Goal: Transaction & Acquisition: Purchase product/service

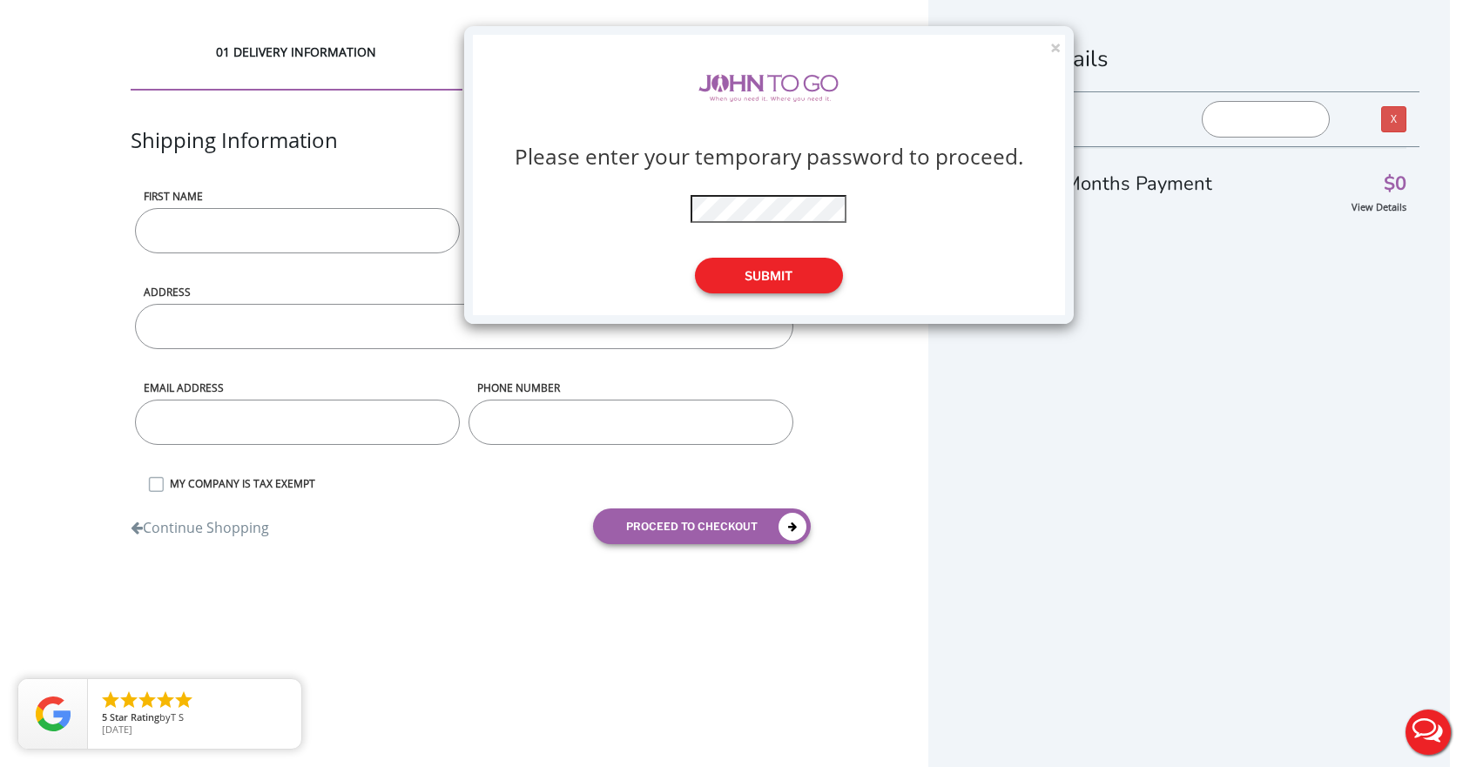
click at [461, 109] on button "Submit" at bounding box center [769, 276] width 148 height 36
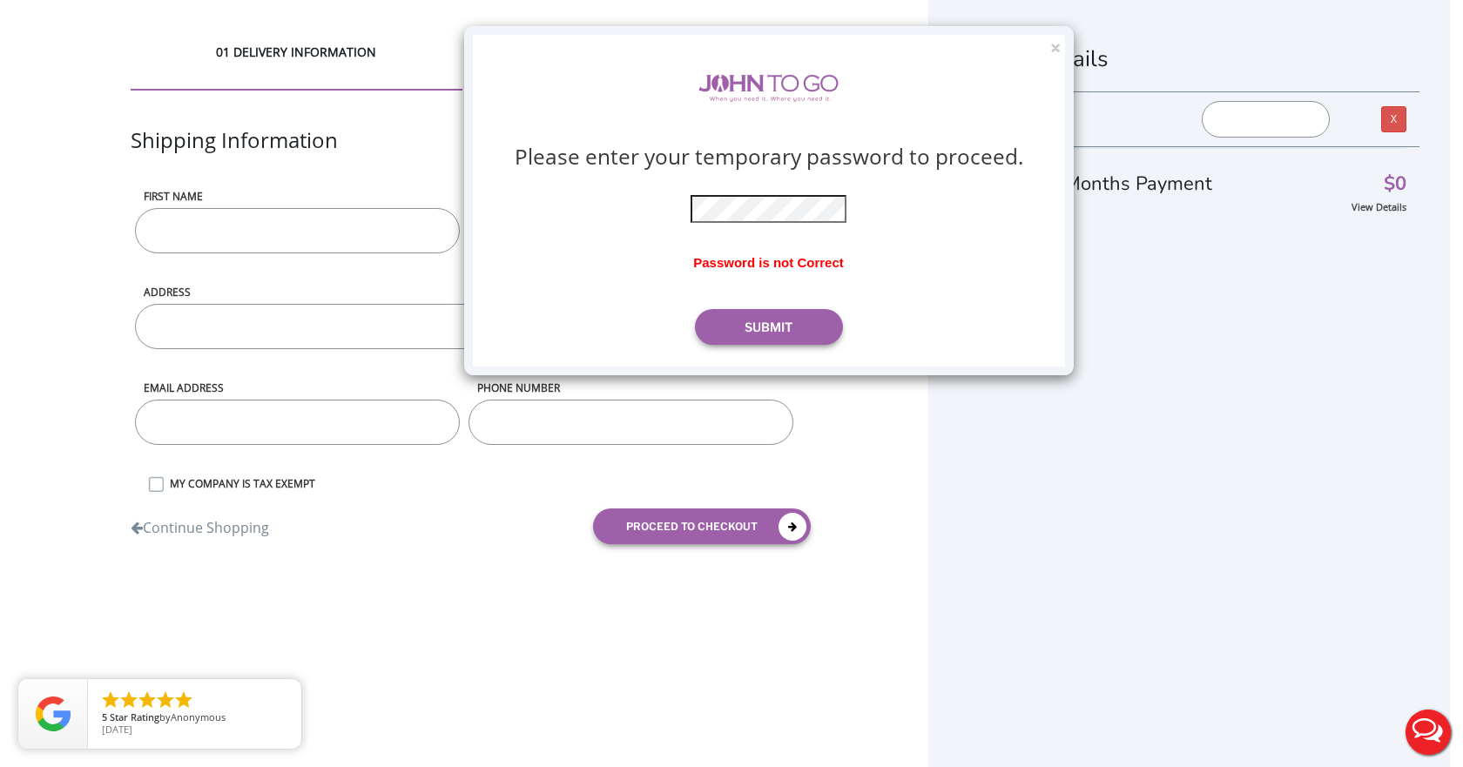
click at [461, 109] on p at bounding box center [767, 200] width 395 height 45
click at [461, 109] on button "Submit" at bounding box center [769, 327] width 148 height 36
click at [461, 45] on button "×" at bounding box center [1055, 48] width 10 height 18
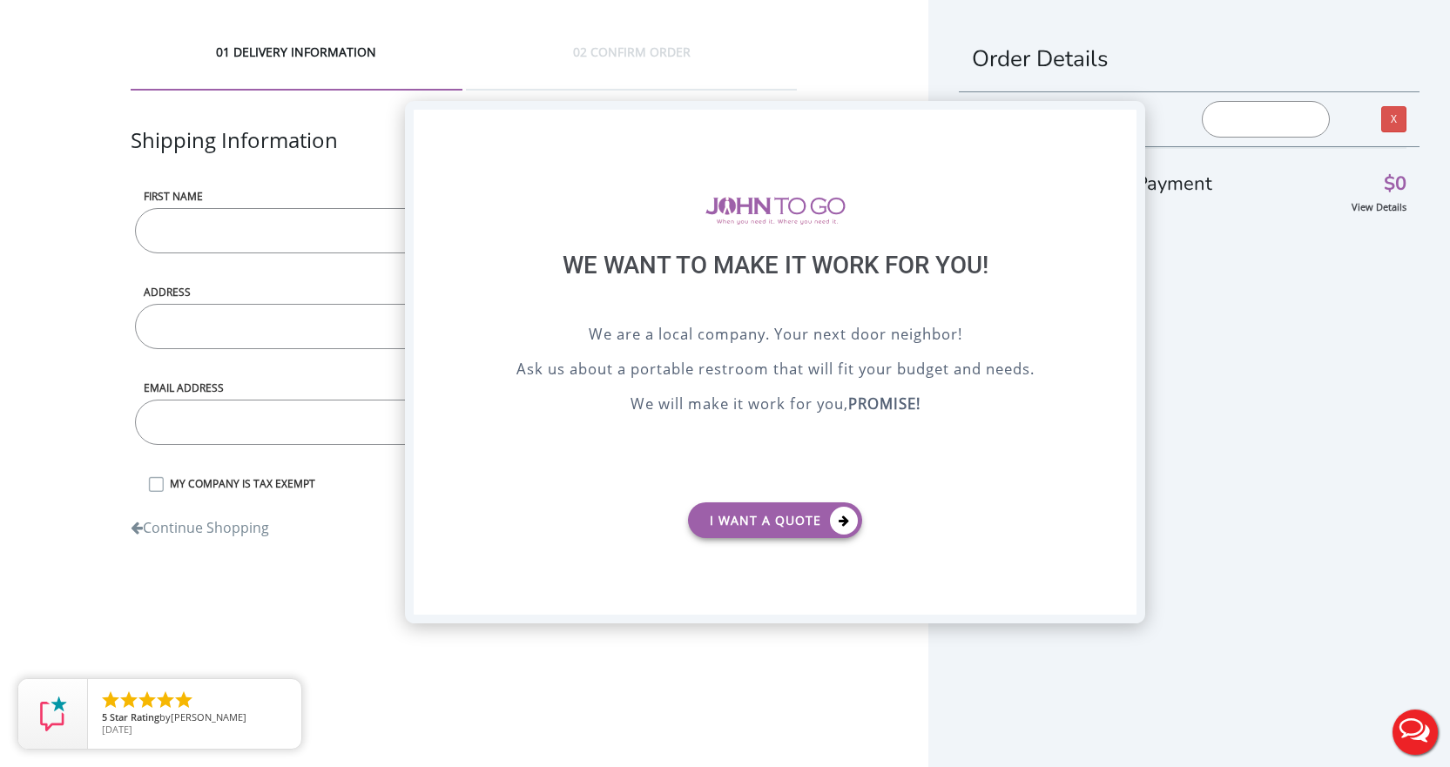
click at [461, 109] on div "X" at bounding box center [1122, 125] width 27 height 30
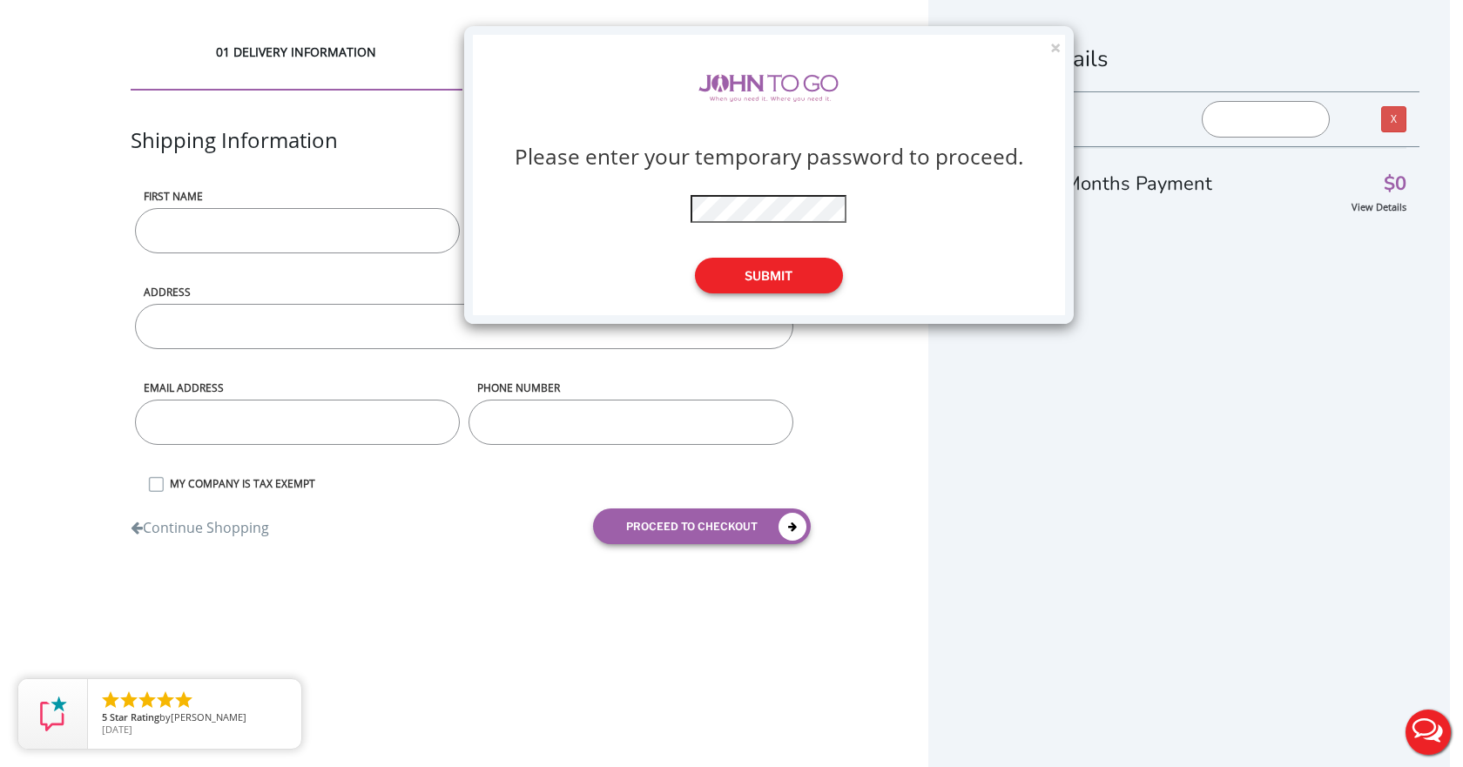
click at [764, 278] on button "Submit" at bounding box center [769, 276] width 148 height 36
click at [778, 283] on button "Submit" at bounding box center [769, 276] width 148 height 36
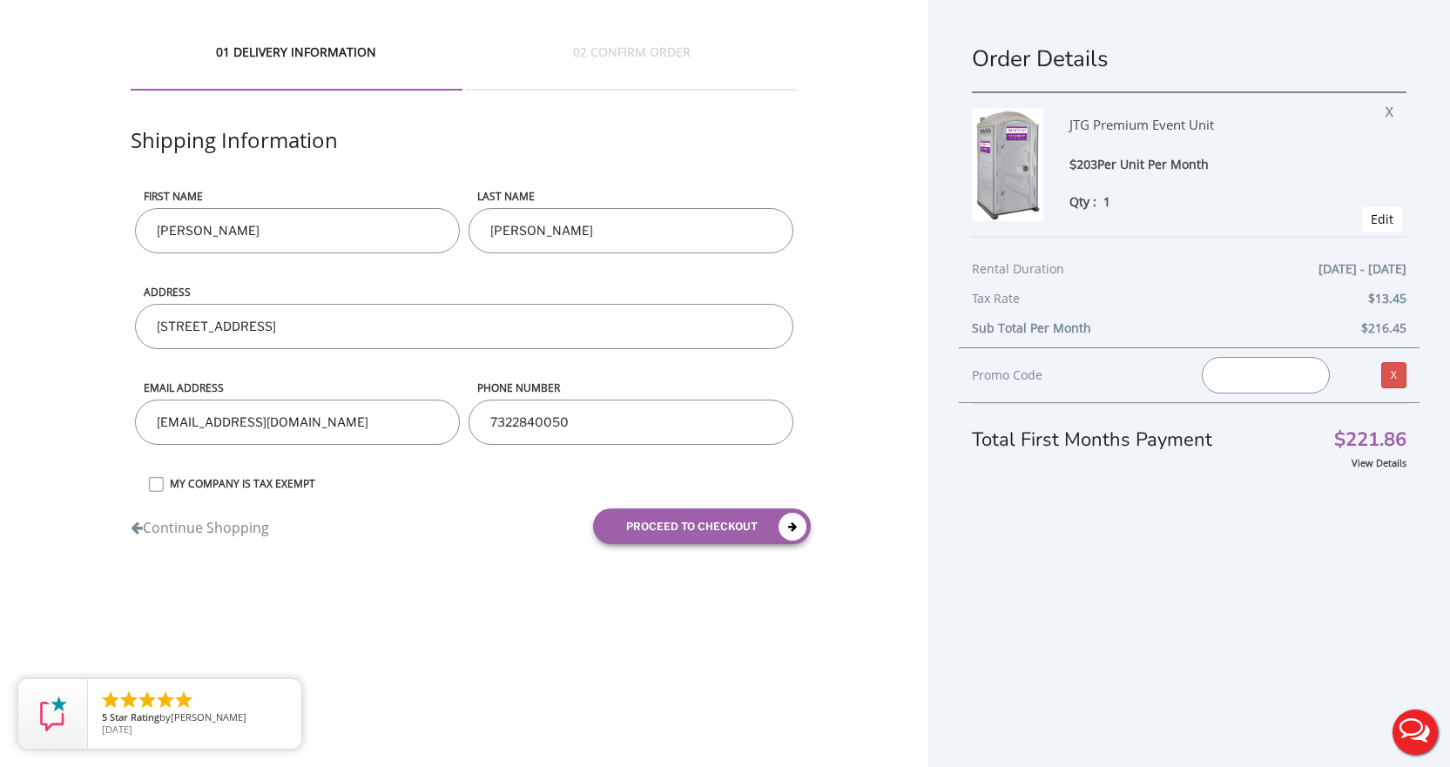
click at [1252, 381] on input "text" at bounding box center [1265, 375] width 127 height 37
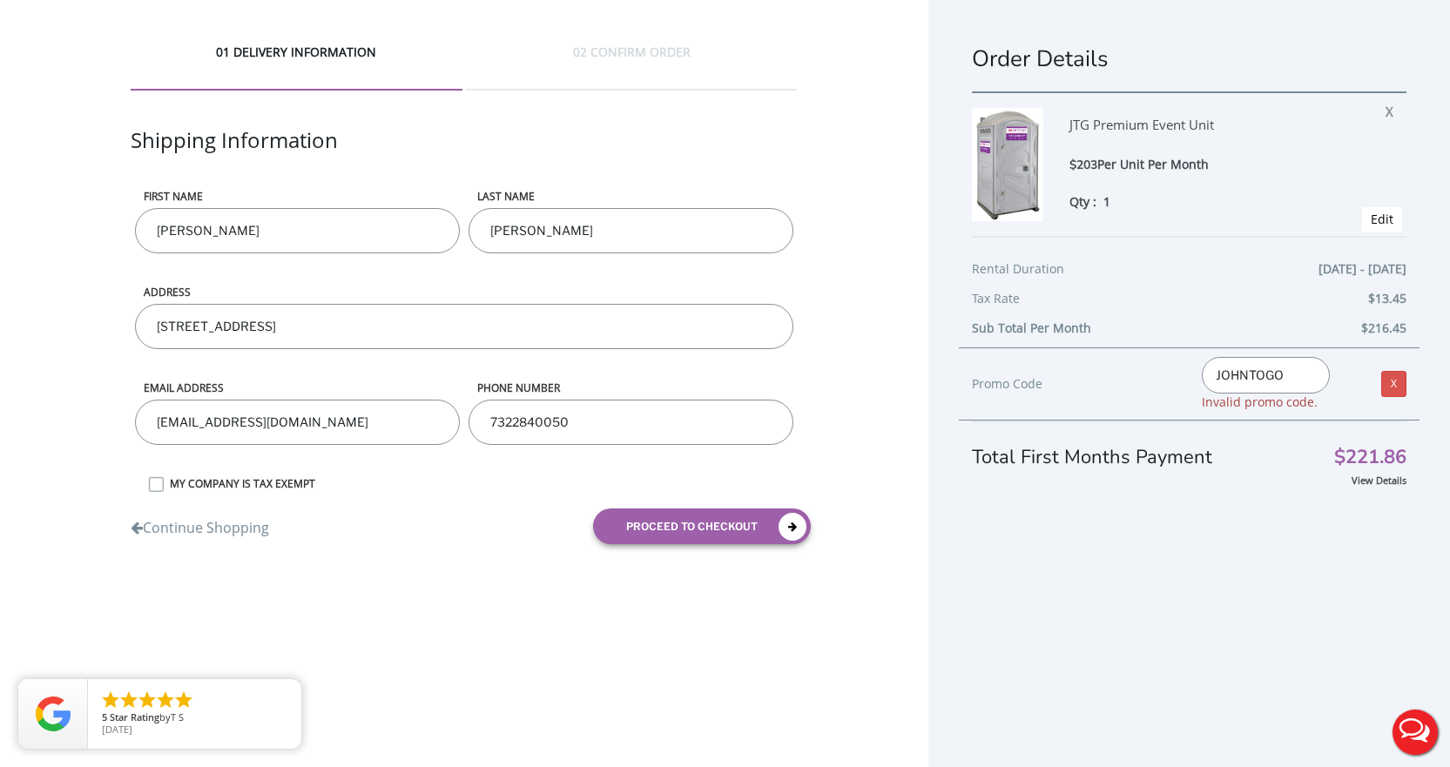
click at [1261, 472] on div "View Details" at bounding box center [1189, 479] width 435 height 17
click at [1054, 387] on div "Promo Code" at bounding box center [1074, 384] width 205 height 21
click at [1111, 374] on div "Promo Code" at bounding box center [1074, 384] width 205 height 21
click at [1280, 374] on input "JOHNTOGO" at bounding box center [1265, 375] width 127 height 37
click at [1283, 406] on span "Invalid promo code." at bounding box center [1260, 402] width 116 height 17
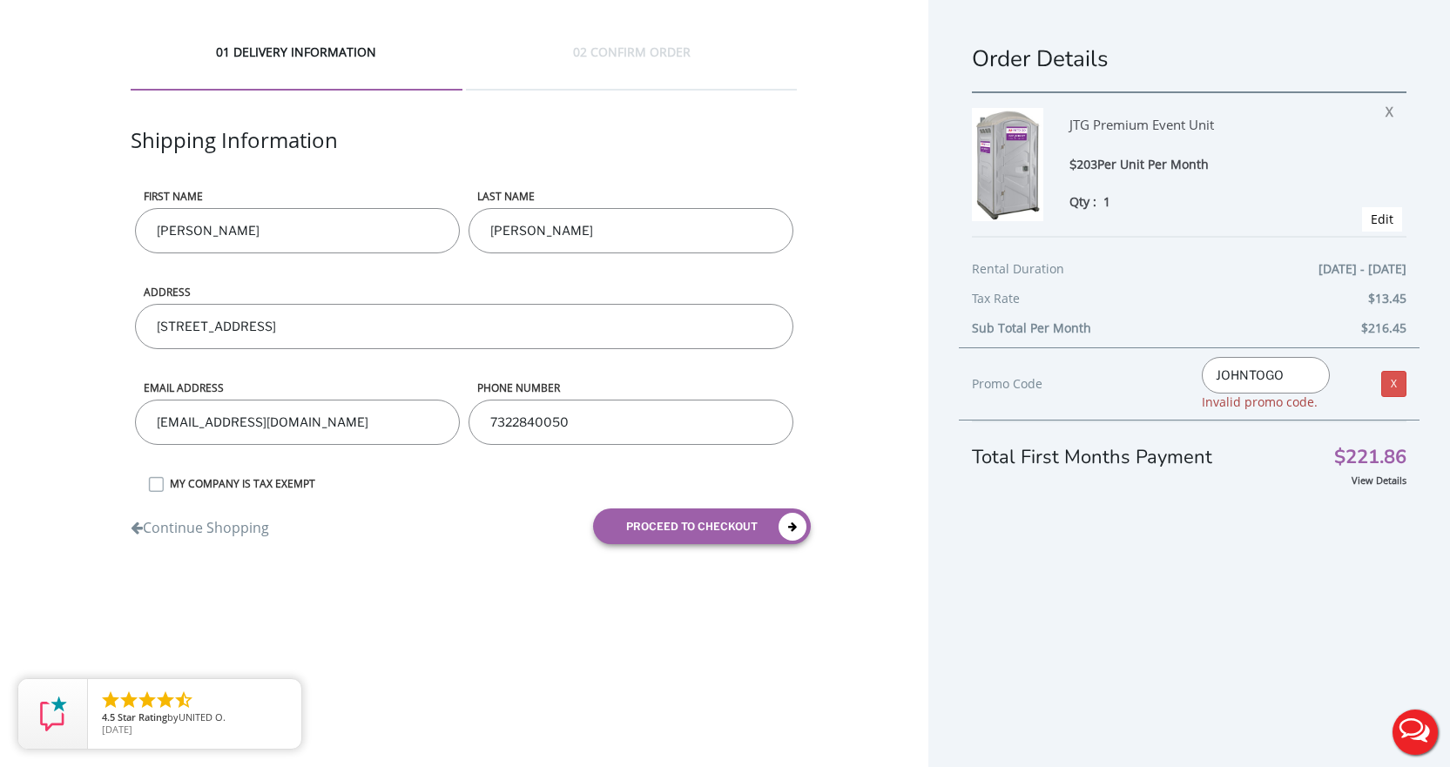
click at [1301, 374] on input "JOHNTOGO" at bounding box center [1265, 375] width 127 height 37
drag, startPoint x: 1173, startPoint y: 382, endPoint x: 1007, endPoint y: 384, distance: 166.3
click at [1007, 384] on div "Promo Code JOHNTOGO Invalid promo code. X" at bounding box center [1189, 383] width 461 height 73
click at [1296, 373] on input "JOHNTOGO" at bounding box center [1265, 375] width 127 height 37
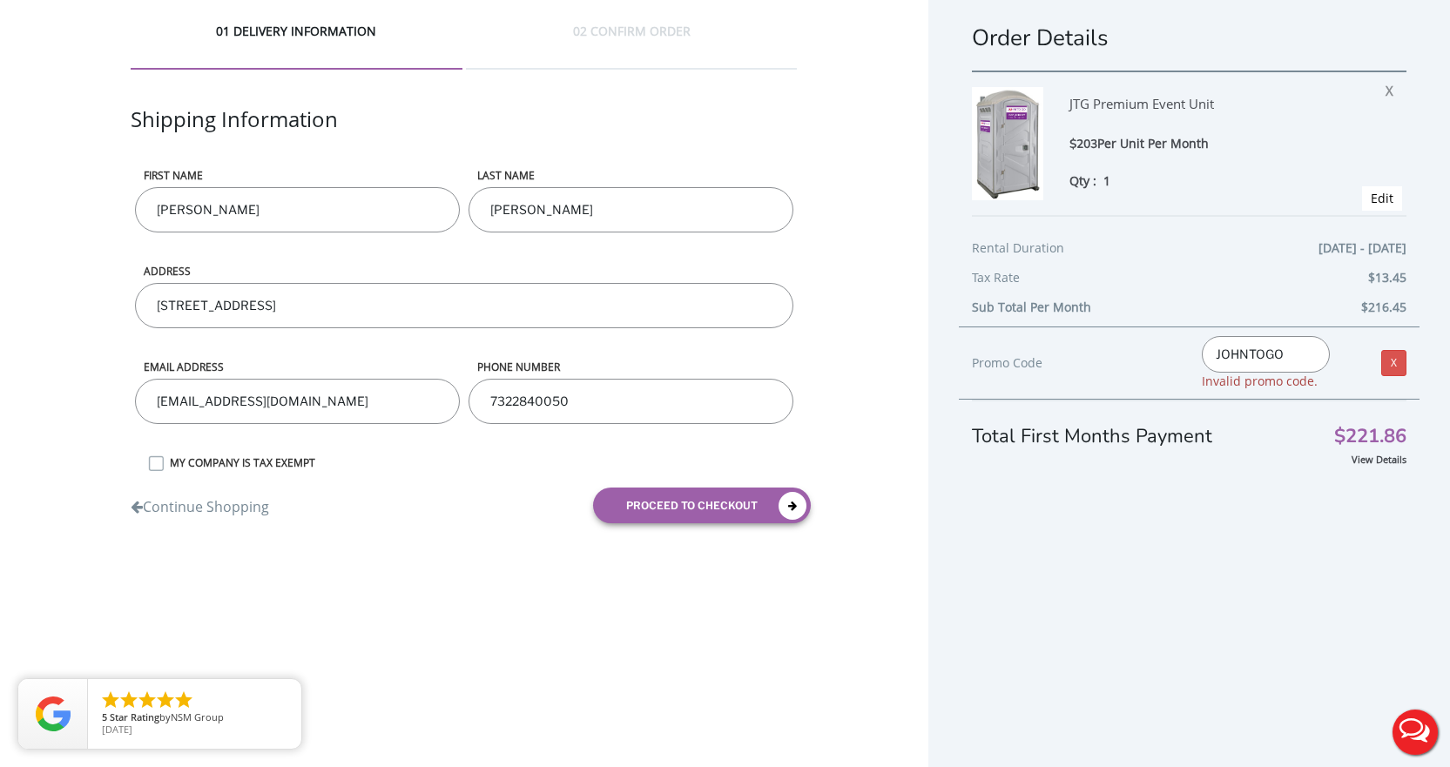
scroll to position [38, 0]
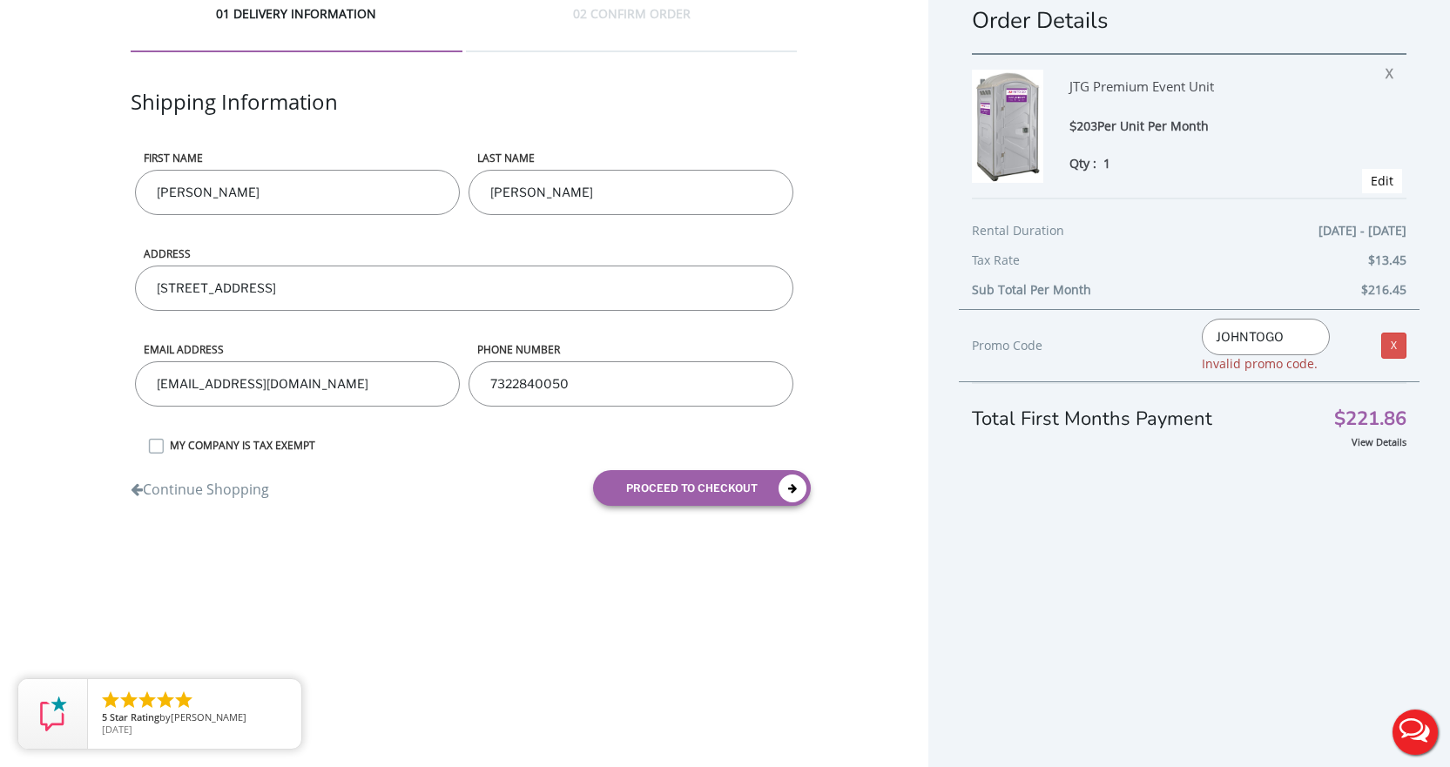
drag, startPoint x: 1283, startPoint y: 338, endPoint x: 1040, endPoint y: 343, distance: 243.0
click at [1040, 343] on div "Promo Code JOHNTOGO Invalid promo code. X" at bounding box center [1189, 345] width 461 height 73
click at [1287, 321] on input "JOHNTOGO" at bounding box center [1265, 337] width 127 height 37
paste input "viptogo5"
type input "viptogo5"
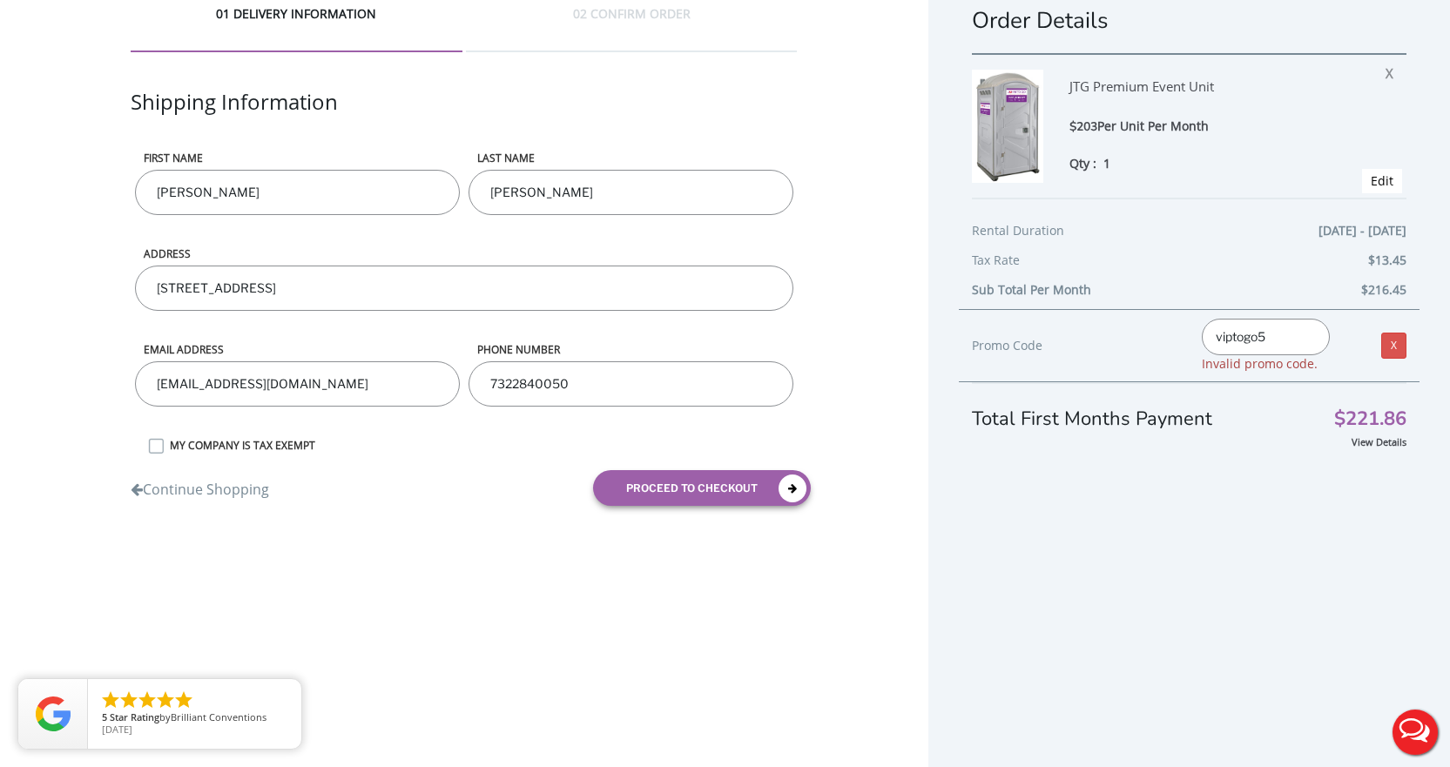
click at [1305, 374] on div "Promo Code viptogo5 Invalid promo code. X" at bounding box center [1189, 345] width 461 height 73
click at [1250, 404] on div "Total First Months Payment $221.86" at bounding box center [1189, 407] width 435 height 51
click at [1131, 342] on div "Promo Code" at bounding box center [1074, 345] width 205 height 21
click at [1274, 334] on input "viptogo5" at bounding box center [1265, 337] width 127 height 37
click at [1386, 353] on link "X" at bounding box center [1393, 346] width 25 height 26
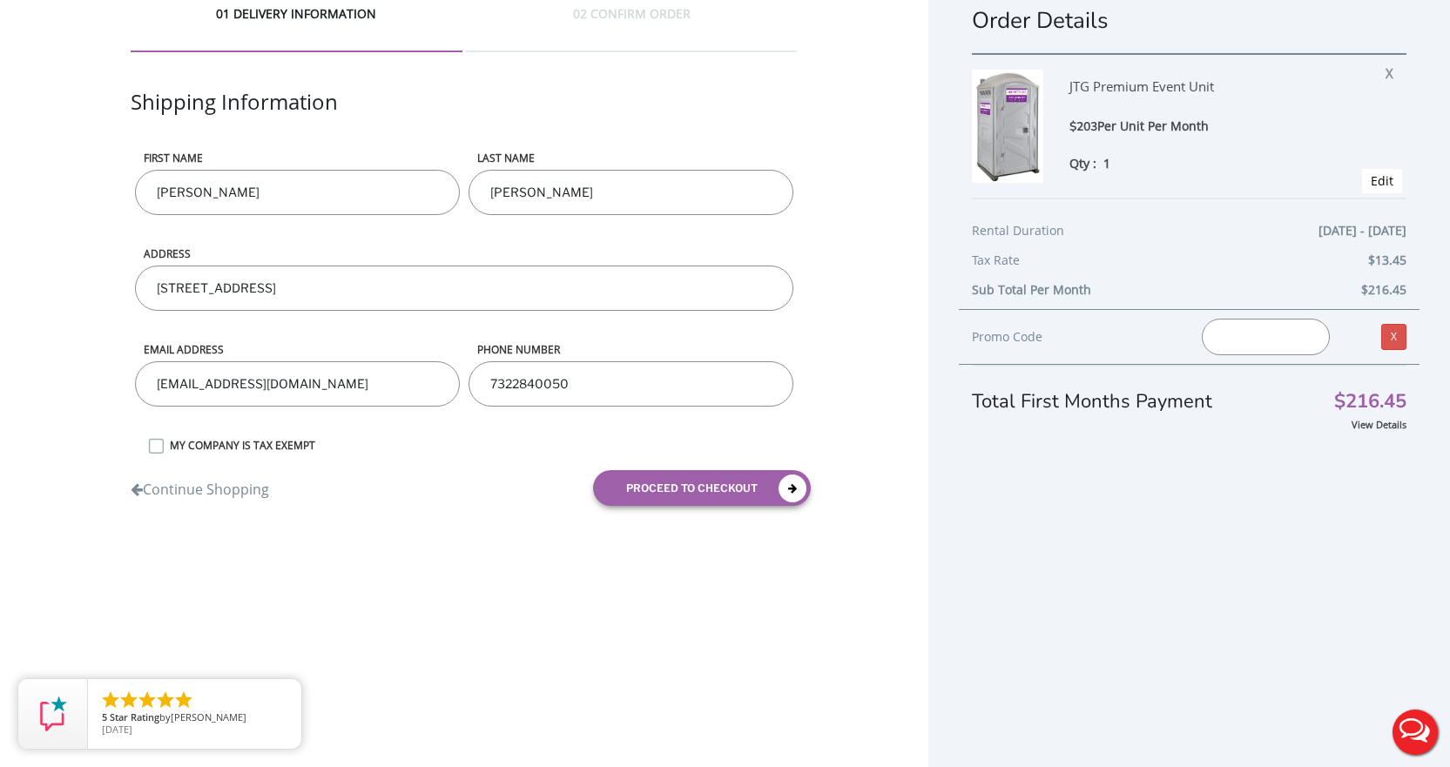
click at [1273, 343] on input "text" at bounding box center [1265, 337] width 127 height 37
paste input "viptogo5"
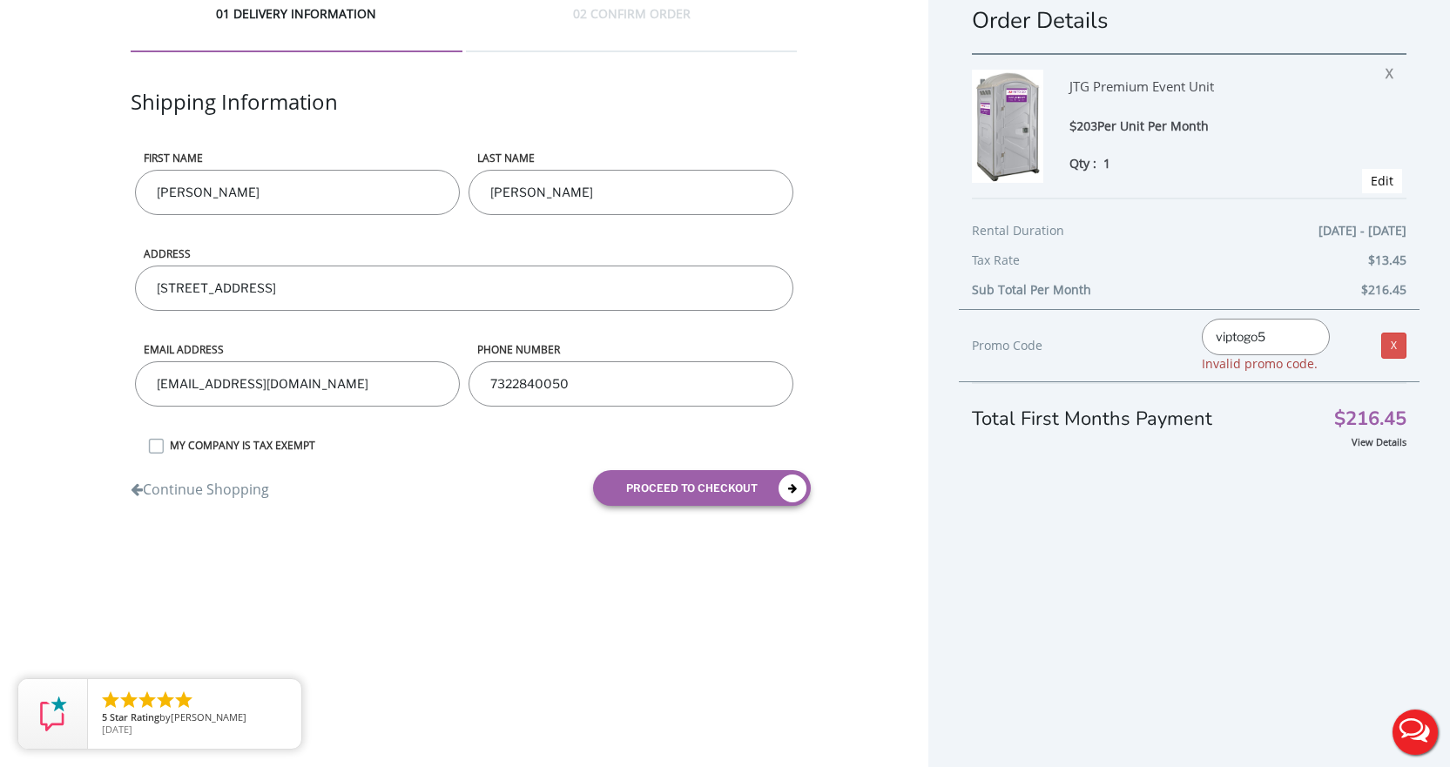
drag, startPoint x: 1295, startPoint y: 346, endPoint x: 1095, endPoint y: 353, distance: 199.5
click at [1095, 353] on div "Promo Code viptogo5 Invalid promo code. X" at bounding box center [1189, 345] width 461 height 73
type input "viptogo5"
click at [1385, 345] on link "X" at bounding box center [1393, 346] width 25 height 26
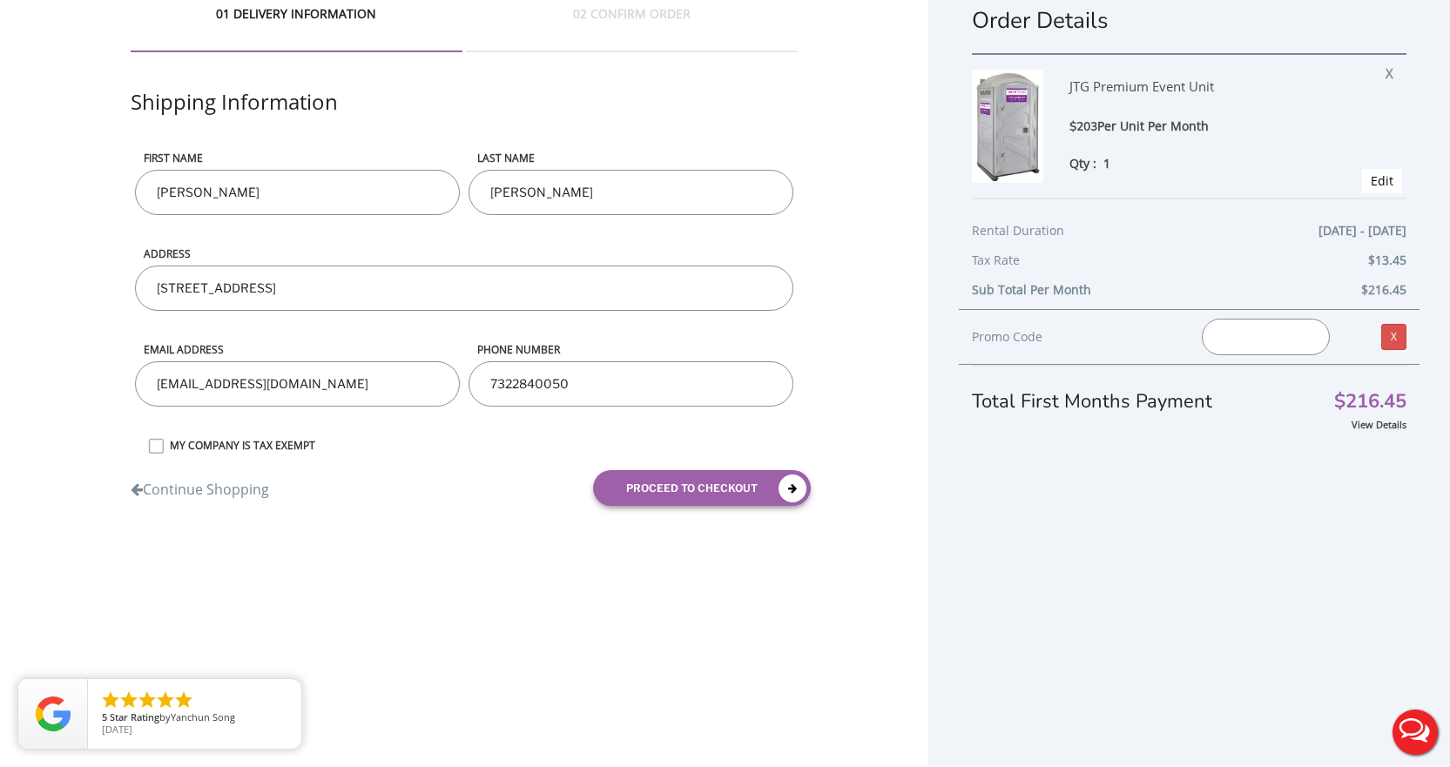
click at [1297, 335] on input "text" at bounding box center [1265, 337] width 127 height 37
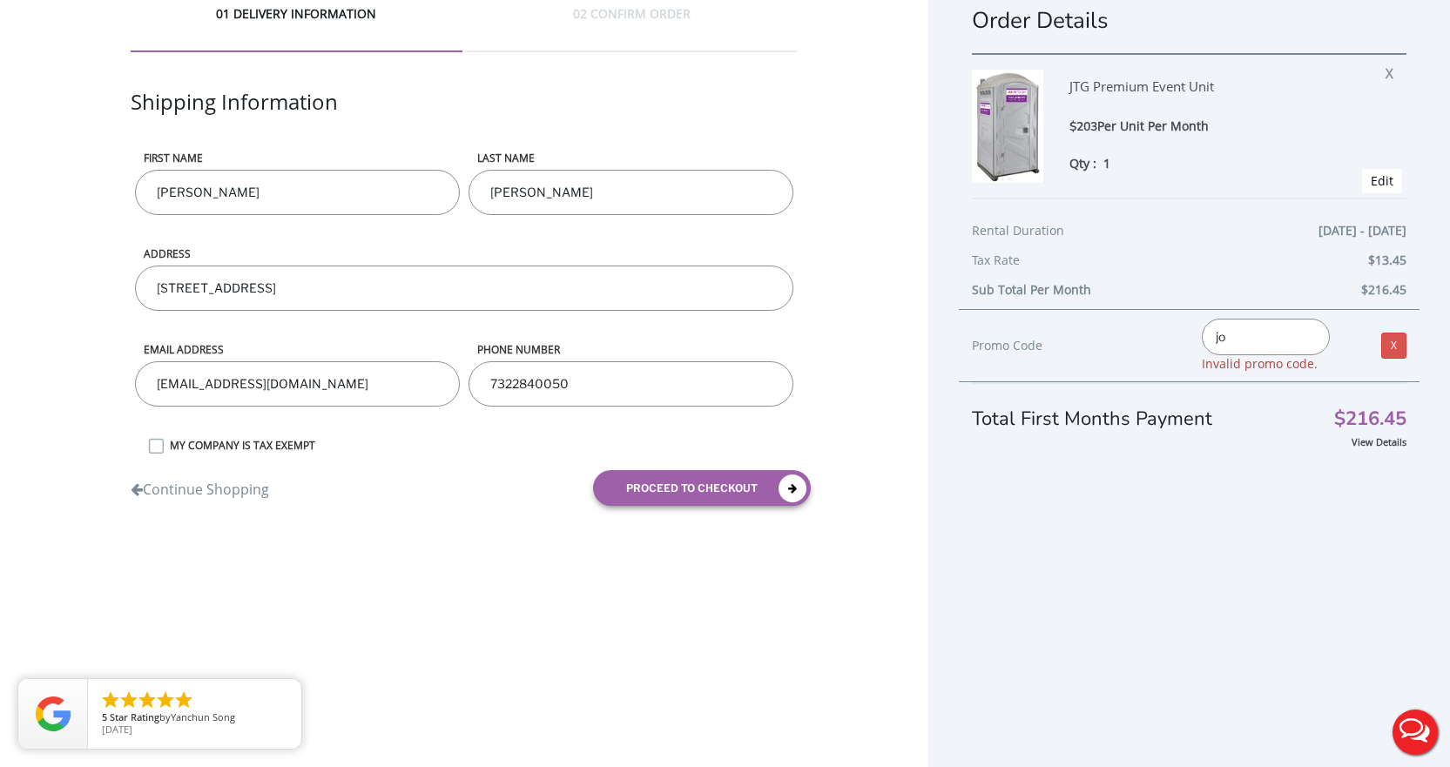
type input "j"
type input "[PERSON_NAME] to go"
click at [1393, 358] on div "X" at bounding box center [1381, 346] width 77 height 26
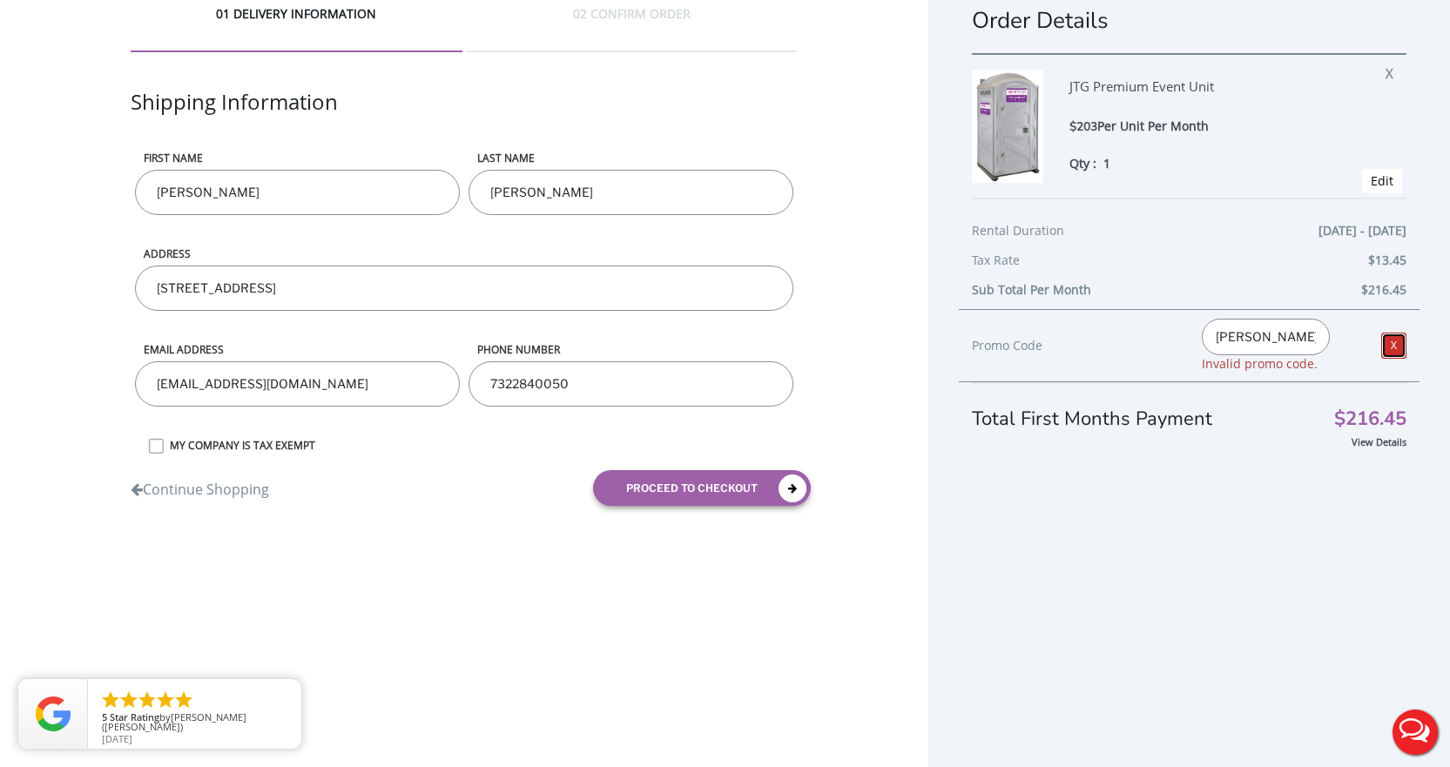
click at [1384, 349] on link "X" at bounding box center [1393, 346] width 25 height 26
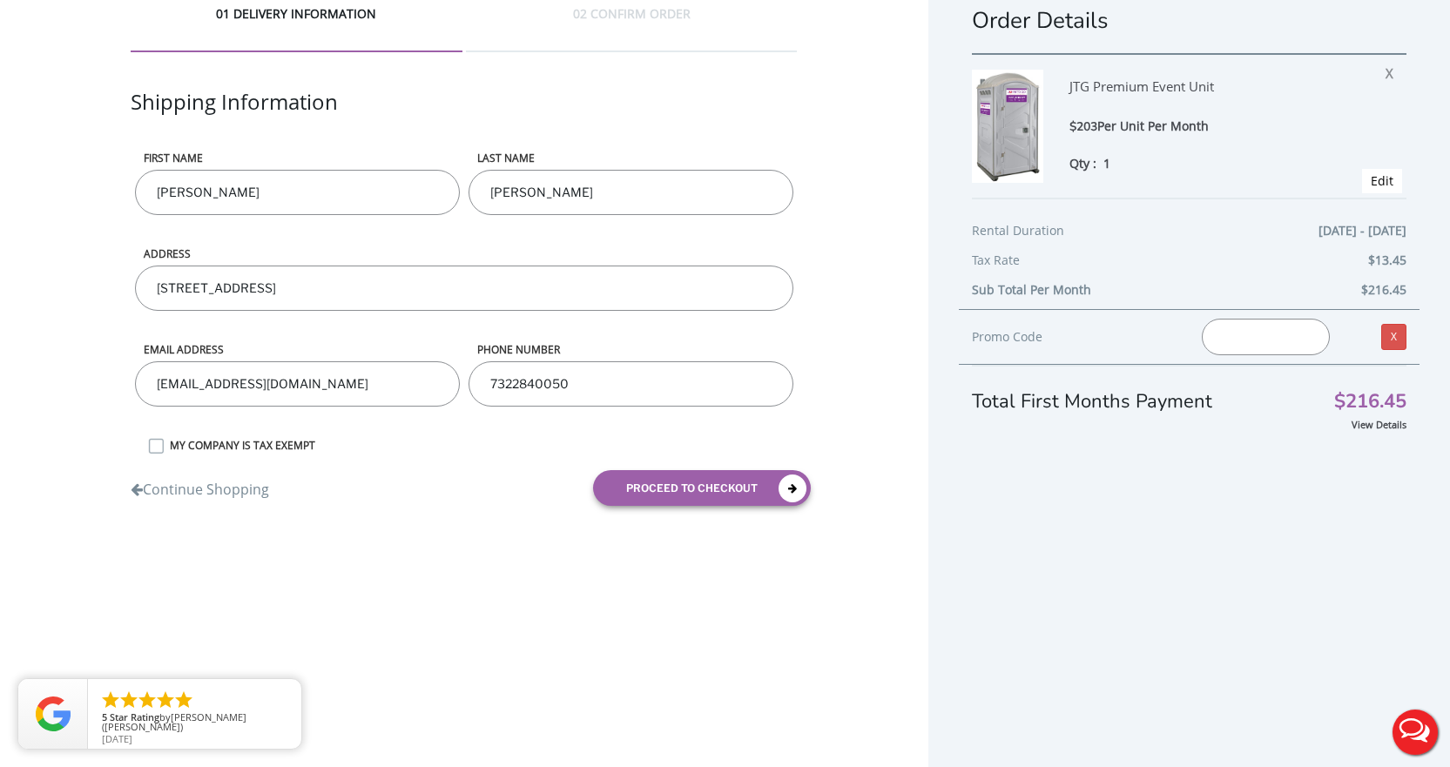
click at [1273, 336] on input "text" at bounding box center [1265, 337] width 127 height 37
type input "J"
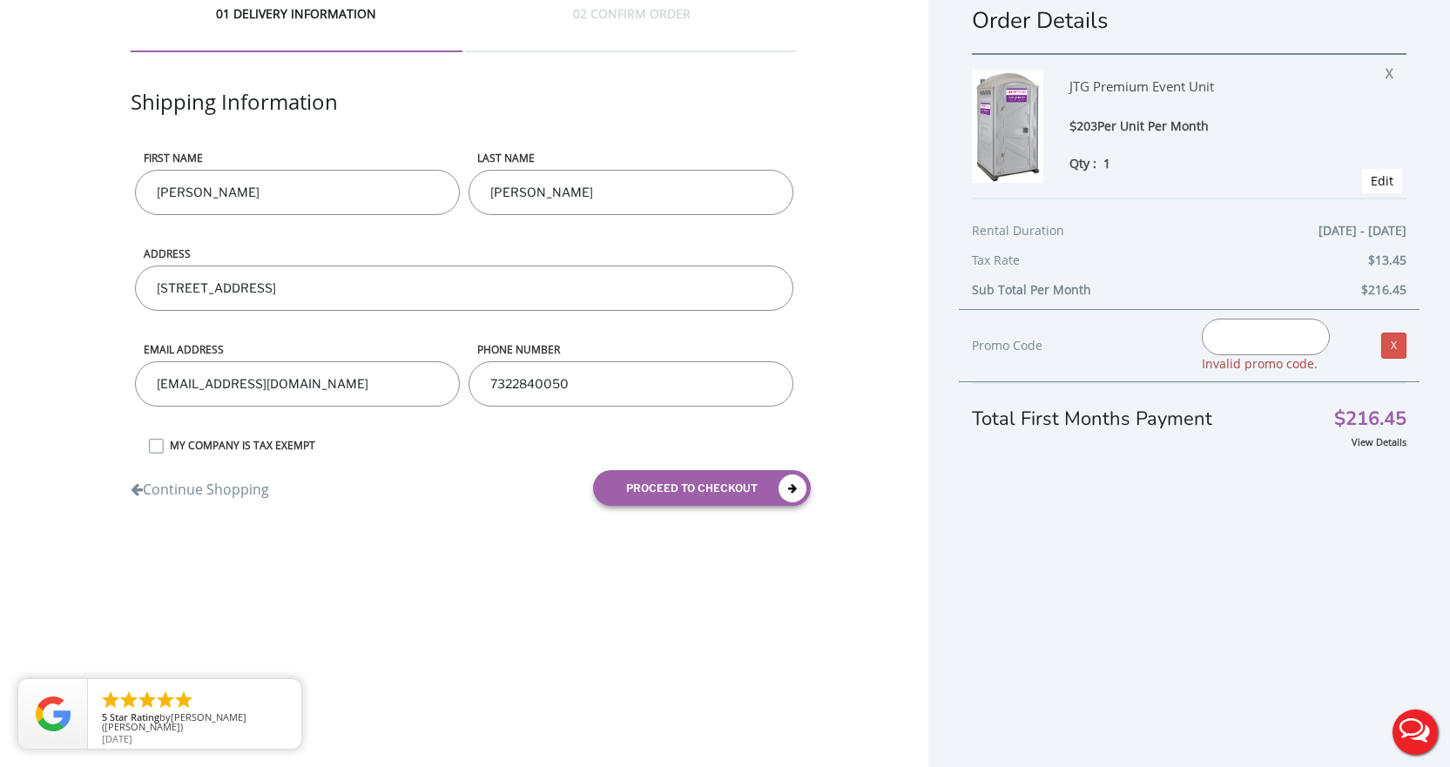
type input "j"
click at [1381, 339] on link "X" at bounding box center [1393, 346] width 25 height 26
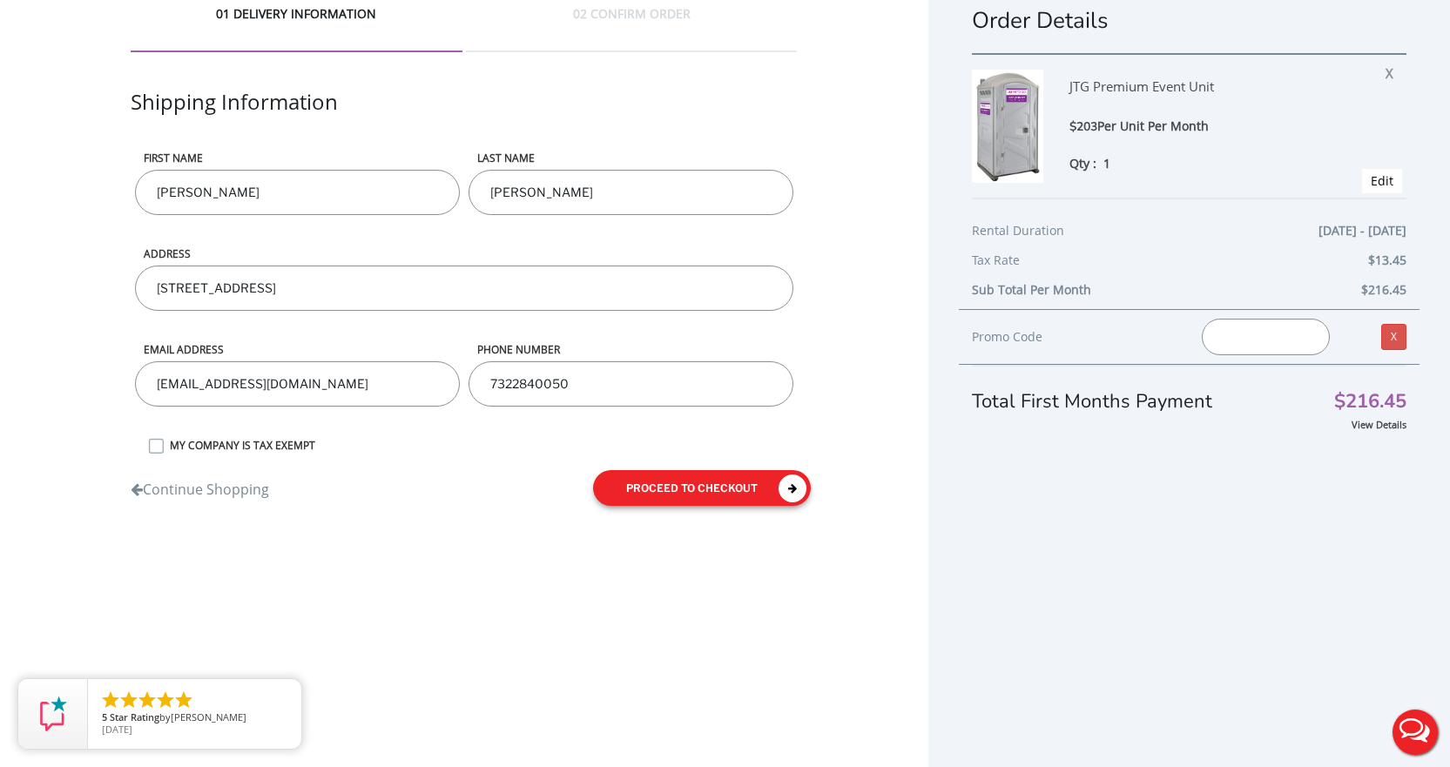
click at [714, 485] on button "proceed to checkout" at bounding box center [702, 488] width 218 height 36
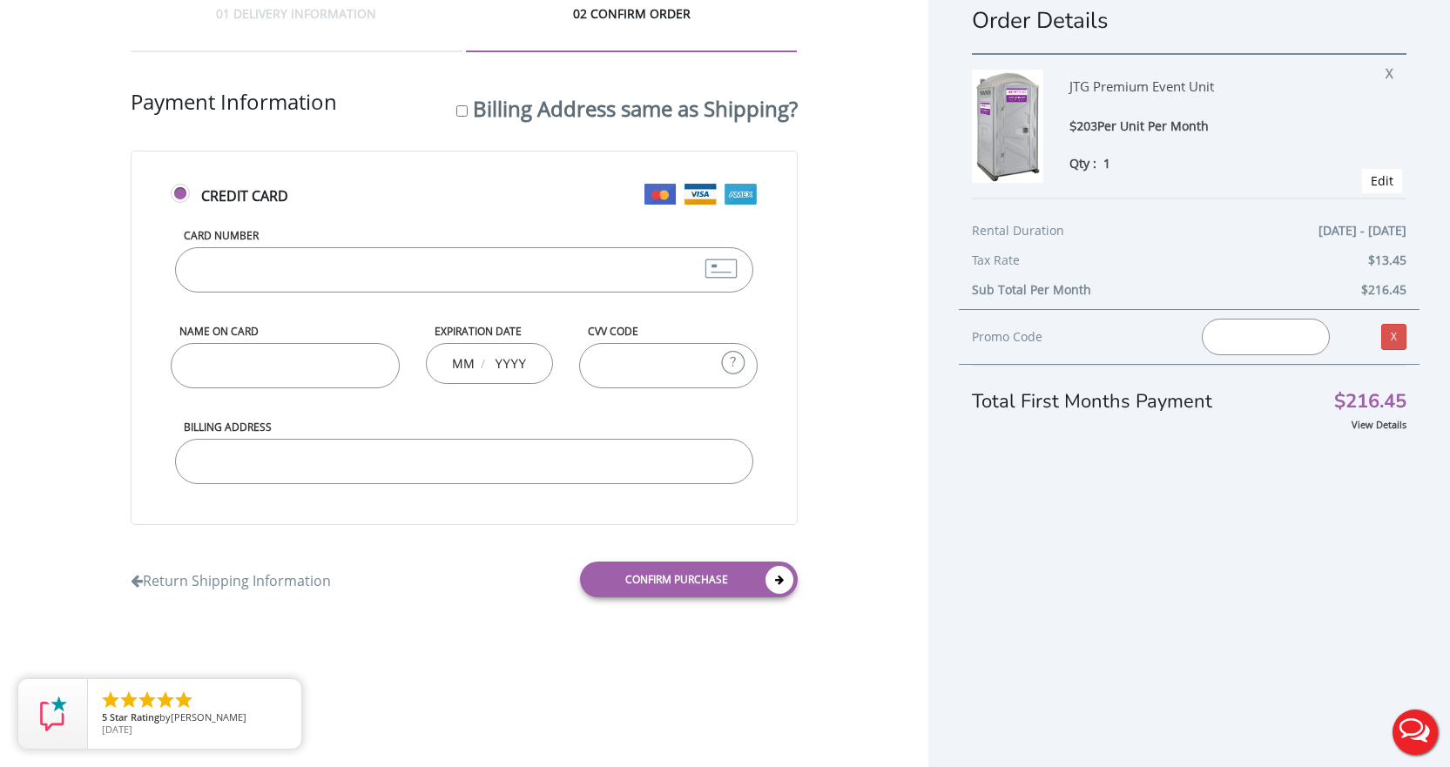
click at [285, 260] on input "Card Number" at bounding box center [464, 269] width 578 height 45
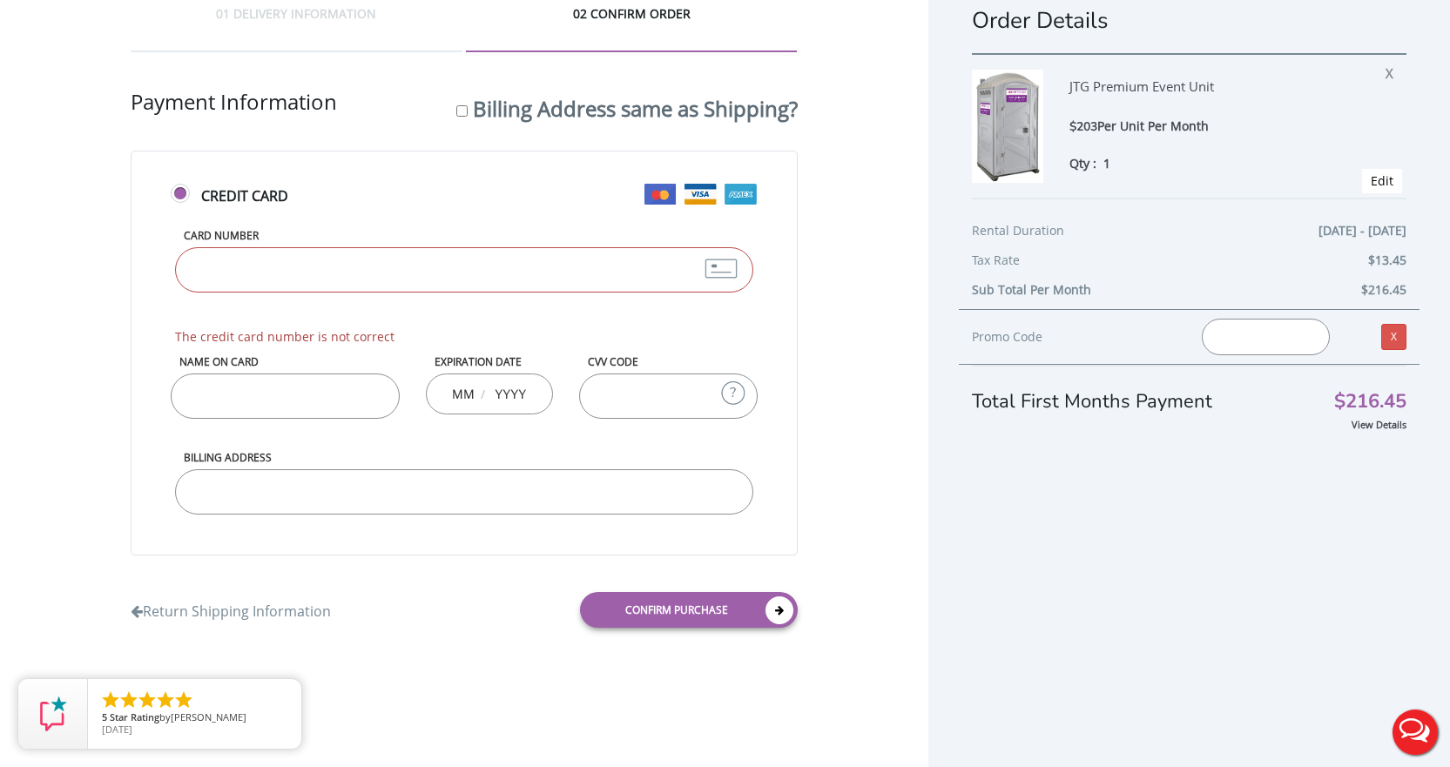
type input "[CREDIT_CARD_NUMBER]"
type input "[PERSON_NAME]"
type input "12"
type input "2026"
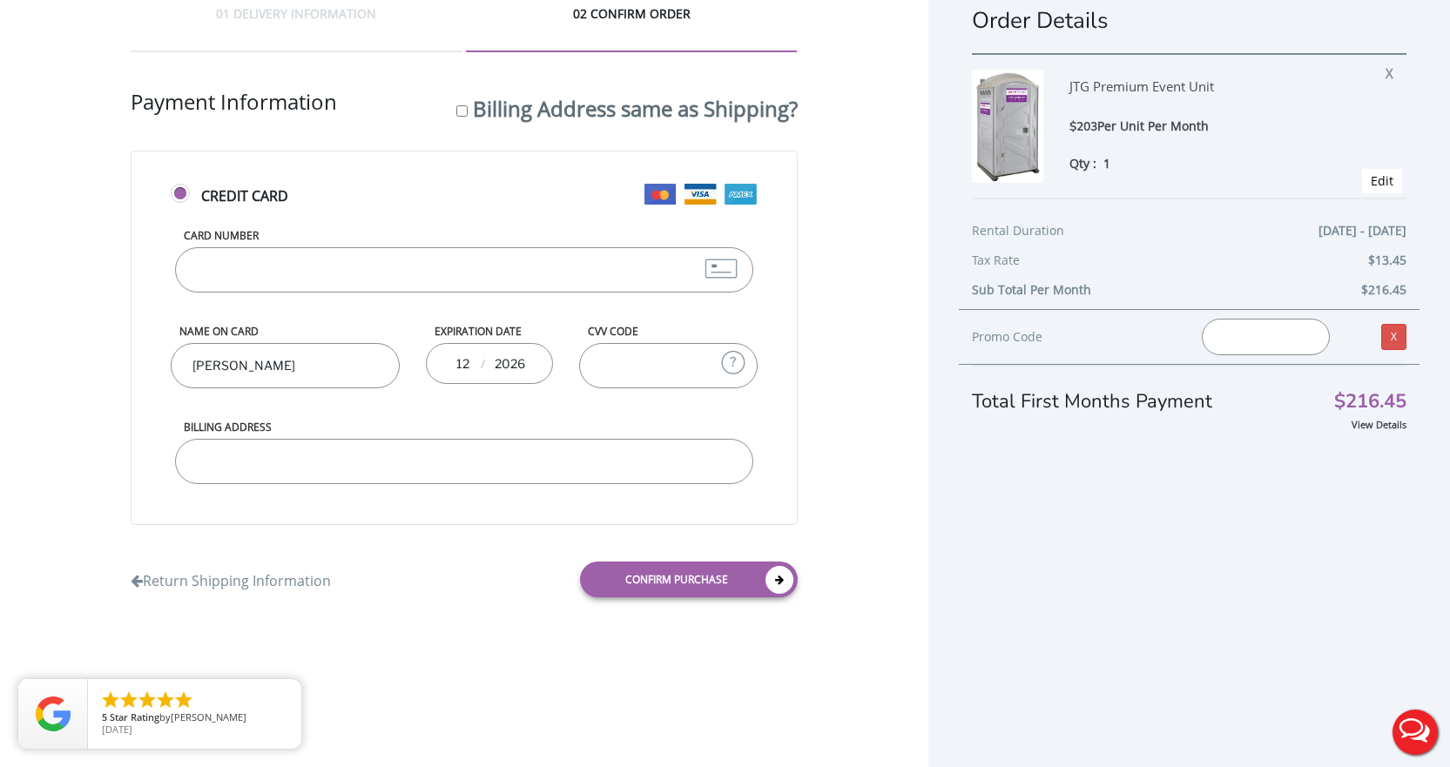
click at [638, 366] on input "CVV Code" at bounding box center [668, 365] width 179 height 45
type input "837"
click at [367, 474] on input "Billing Address" at bounding box center [464, 461] width 578 height 45
click at [380, 469] on input "29 [PERSON_NAME] Dr" at bounding box center [464, 461] width 578 height 45
type input "[STREET_ADDRESS][PERSON_NAME][PERSON_NAME]"
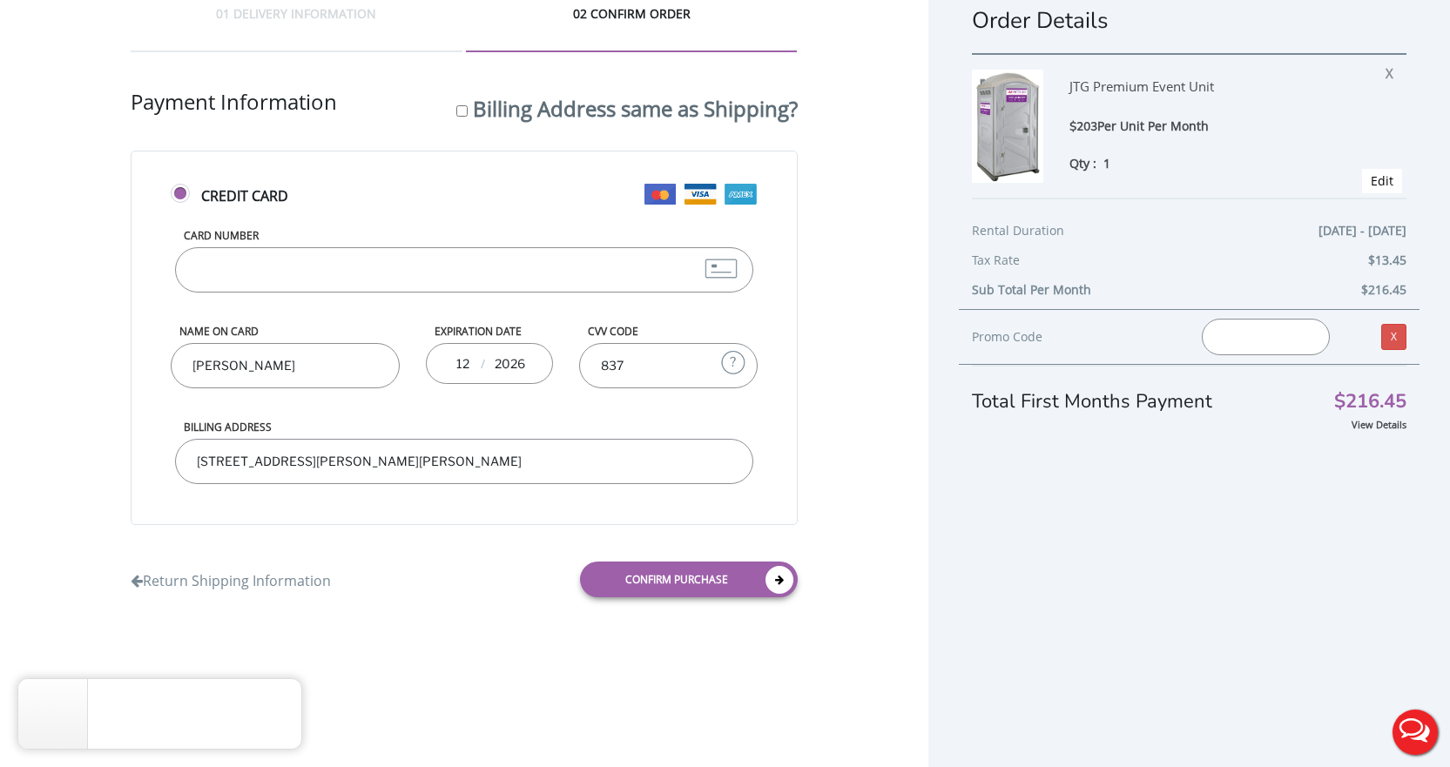
click at [940, 518] on div "Order Details JTG Premium Event Unit $203 Per Unit Per Month Qty : 1 X Edit Ren…" at bounding box center [1189, 364] width 522 height 805
click at [463, 110] on input "Billing Address same as Shipping?" at bounding box center [461, 110] width 11 height 11
checkbox input "true"
type input "[STREET_ADDRESS]"
click at [463, 110] on input "Billing Address same as Shipping?" at bounding box center [461, 110] width 11 height 11
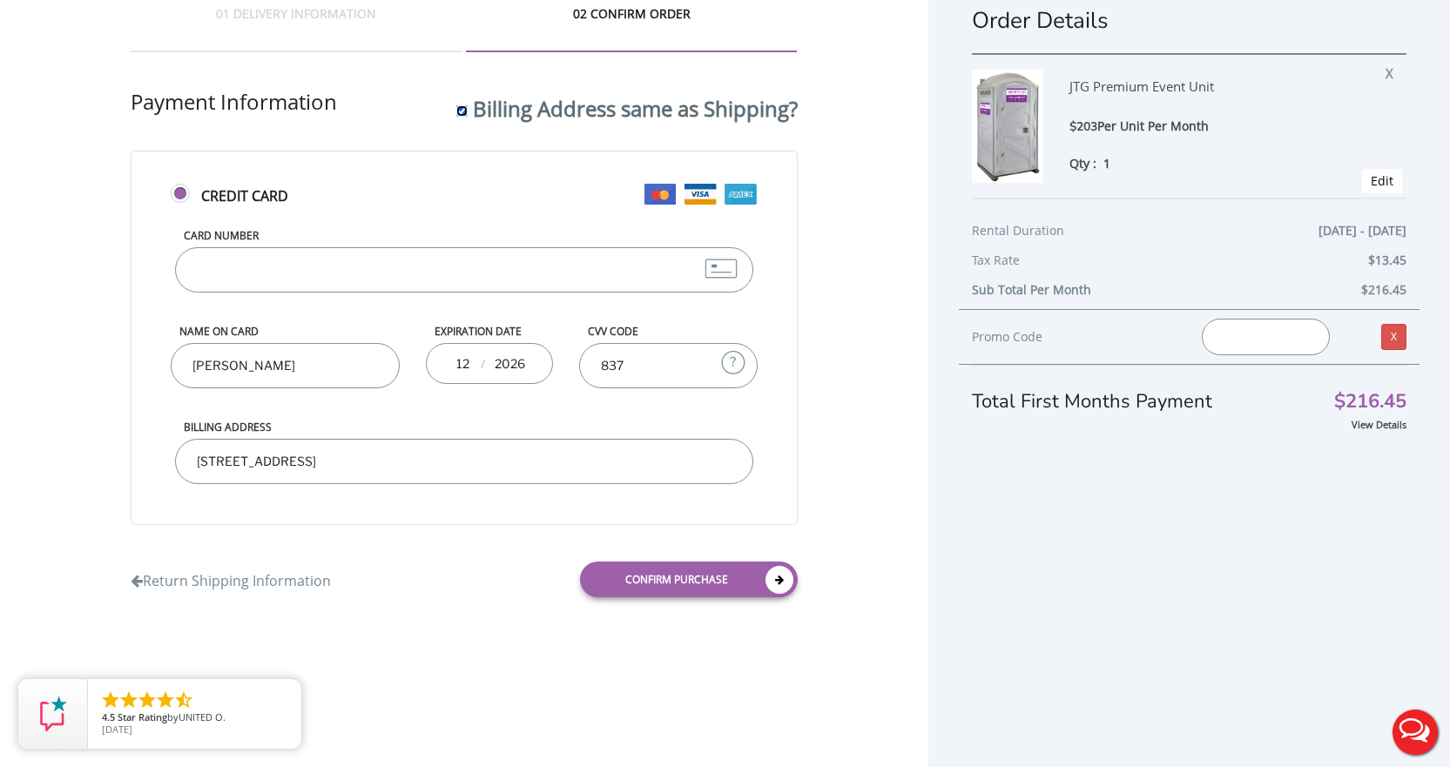
checkbox input "false"
click at [275, 449] on input "Billing Address" at bounding box center [464, 461] width 578 height 45
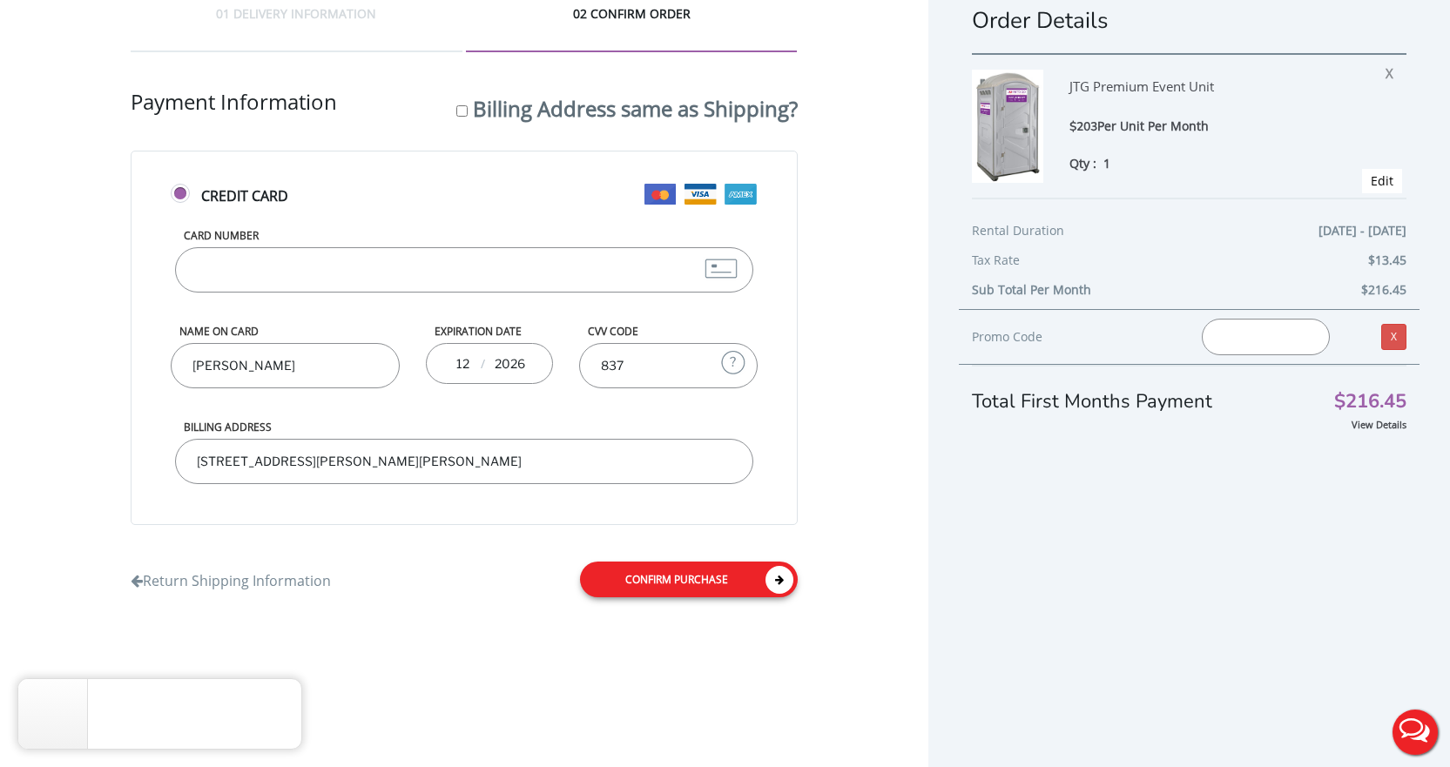
type input "[STREET_ADDRESS][PERSON_NAME][PERSON_NAME]"
click at [702, 574] on link "Confirm purchase" at bounding box center [689, 580] width 218 height 36
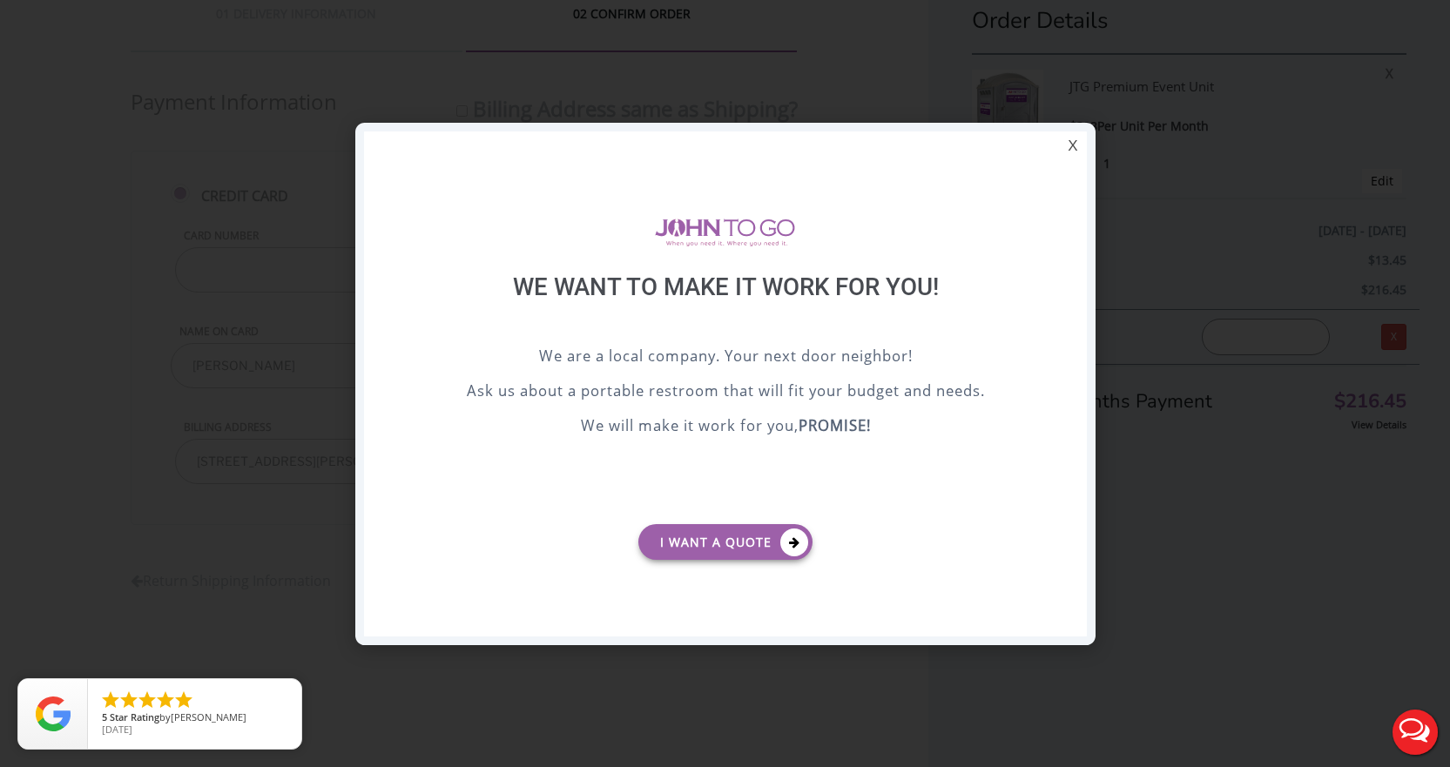
scroll to position [0, 0]
click at [1069, 146] on div "X" at bounding box center [1072, 146] width 27 height 30
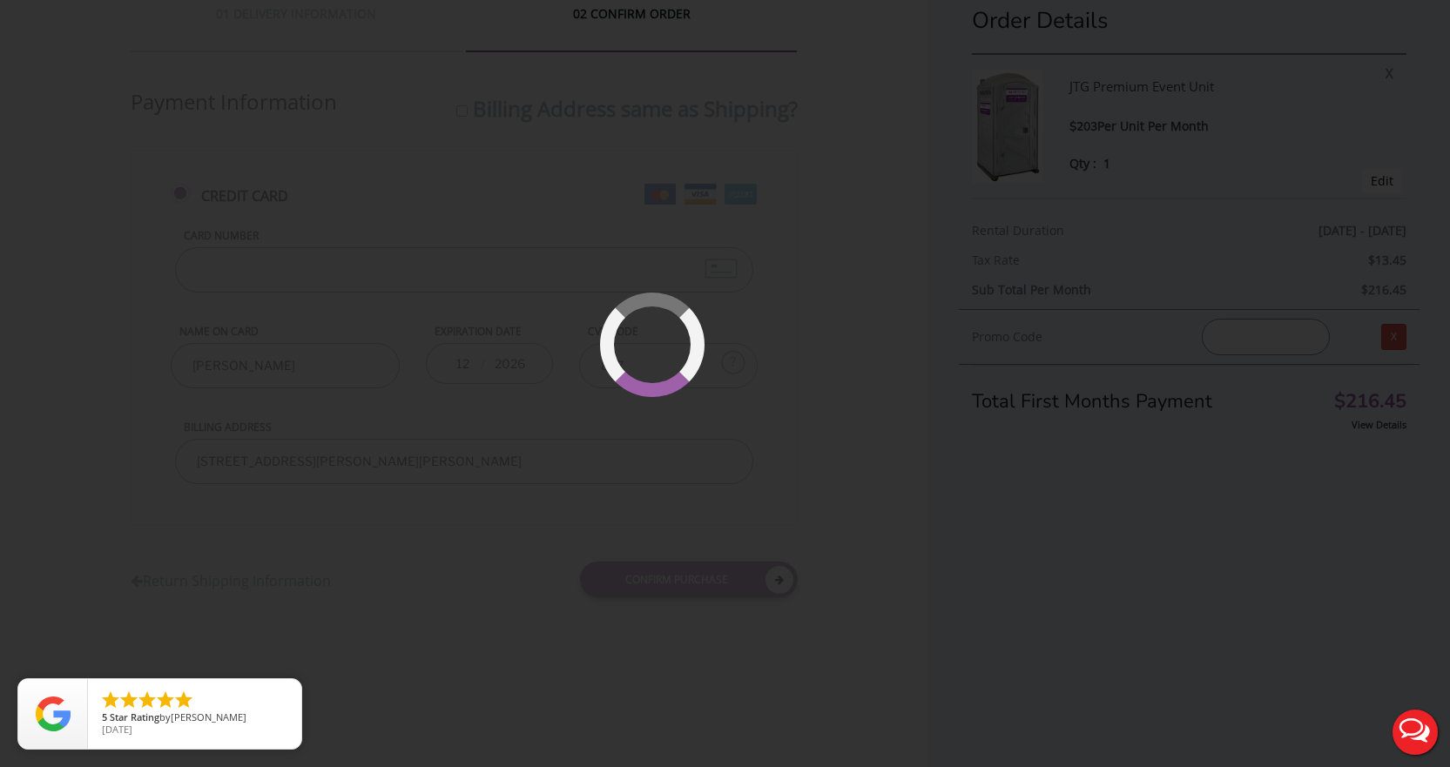
click at [716, 404] on div at bounding box center [704, 397] width 131 height 131
click at [672, 353] on div at bounding box center [725, 383] width 1450 height 767
click at [723, 396] on div at bounding box center [704, 397] width 115 height 115
click at [702, 395] on div at bounding box center [704, 397] width 119 height 119
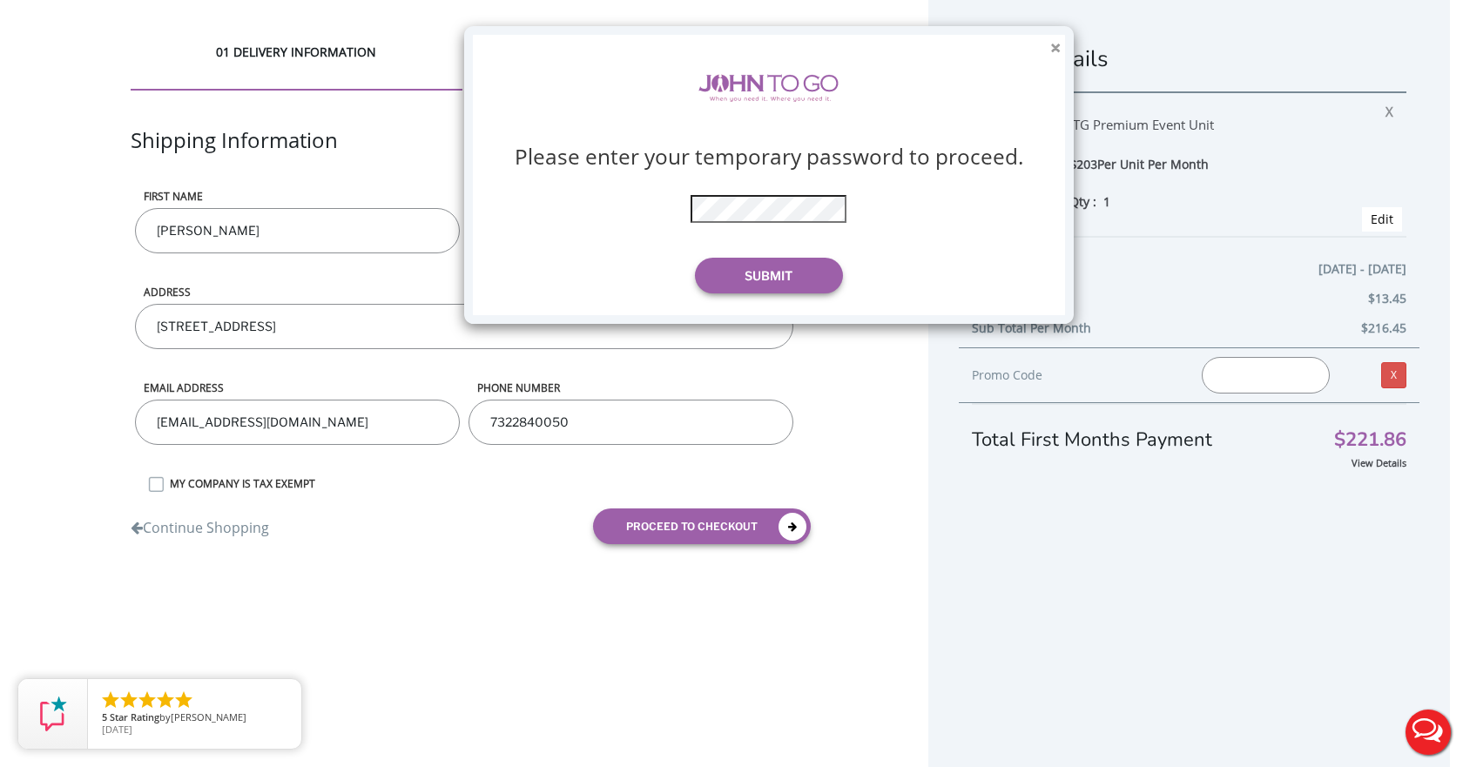
click at [1054, 51] on button "×" at bounding box center [1055, 48] width 10 height 18
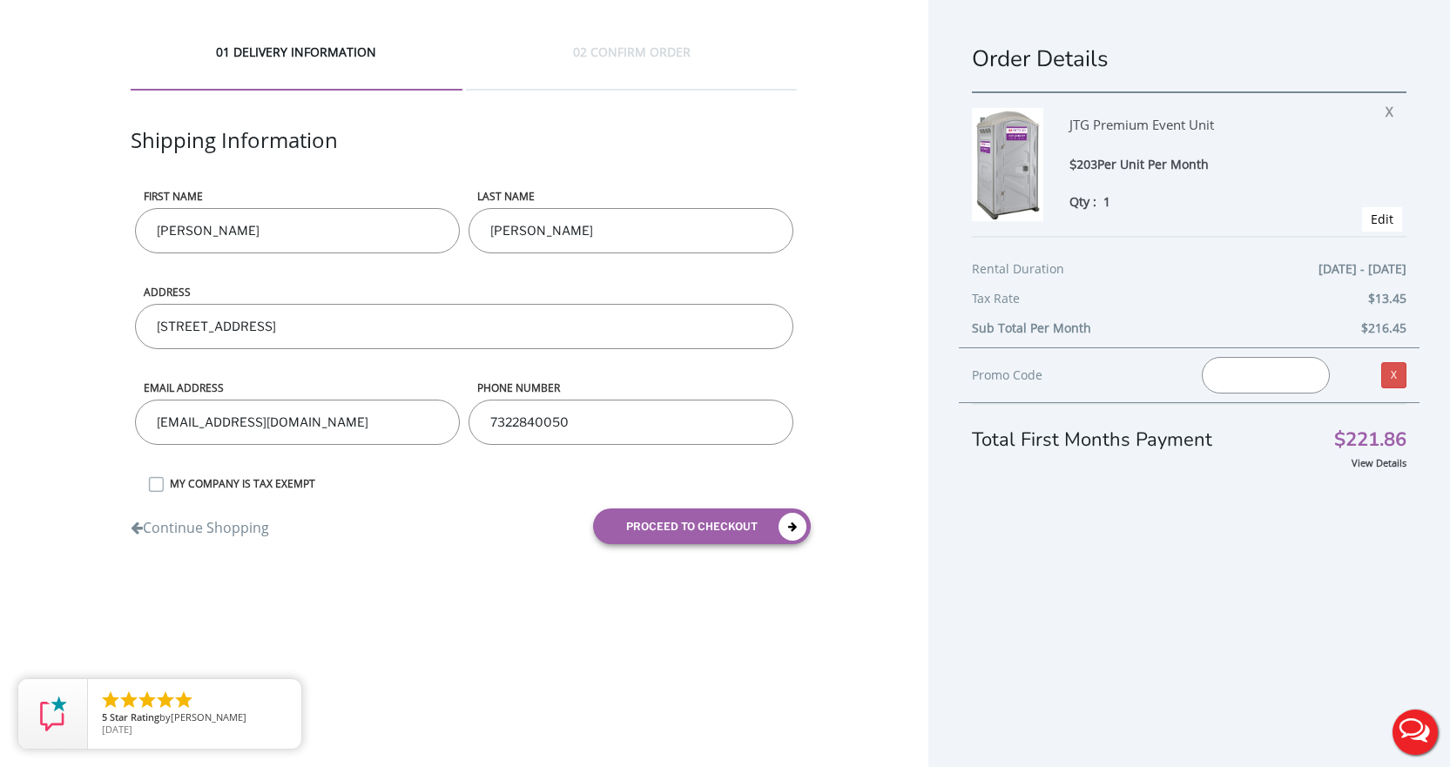
click at [1000, 589] on div "Order Details JTG Premium Event Unit $203 Per Unit Per Month Qty : 1 X Edit Ren…" at bounding box center [1189, 402] width 522 height 805
click at [1381, 374] on link "X" at bounding box center [1393, 375] width 25 height 26
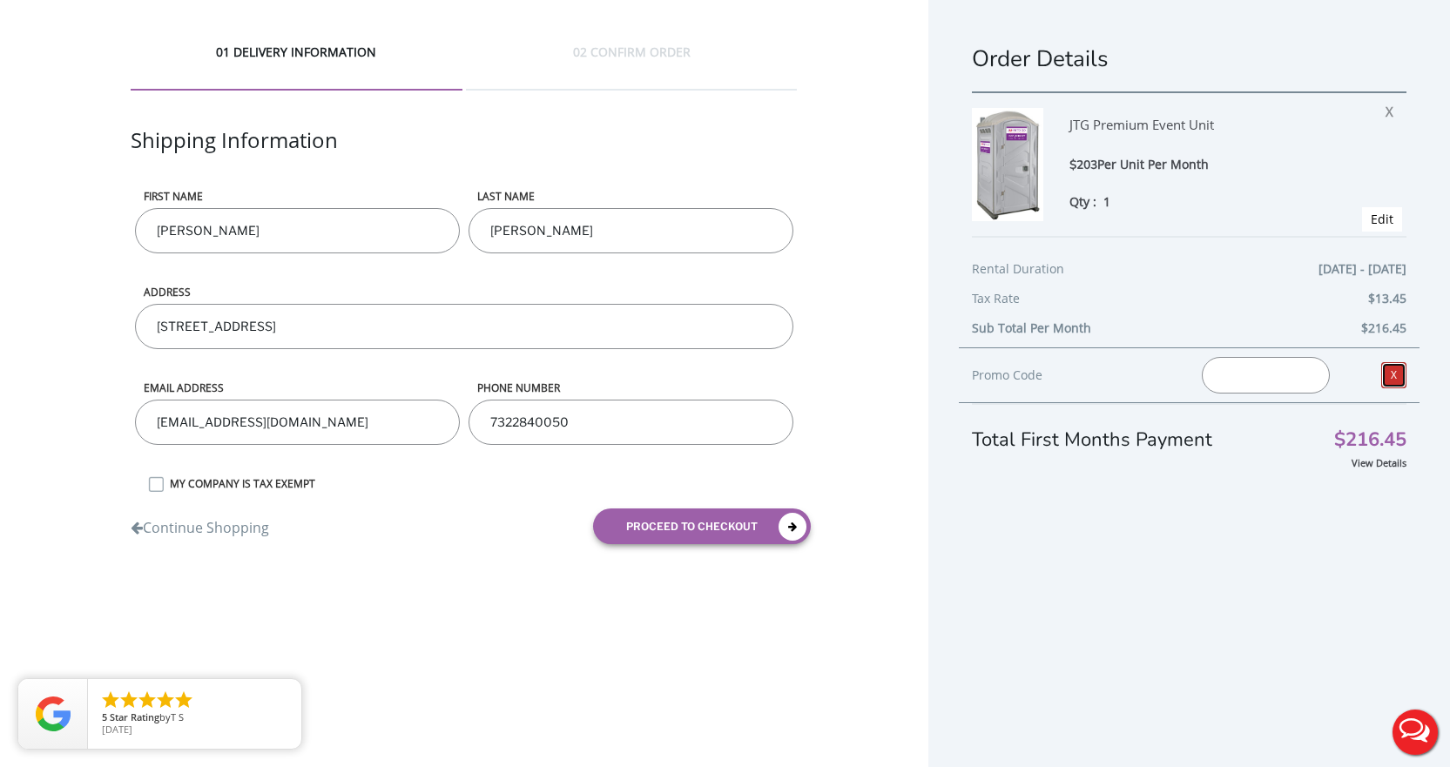
click at [1381, 374] on link "X" at bounding box center [1393, 375] width 25 height 26
click at [1263, 374] on input "text" at bounding box center [1265, 375] width 127 height 37
click at [1381, 373] on link "X" at bounding box center [1393, 375] width 25 height 26
